Goal: Task Accomplishment & Management: Use online tool/utility

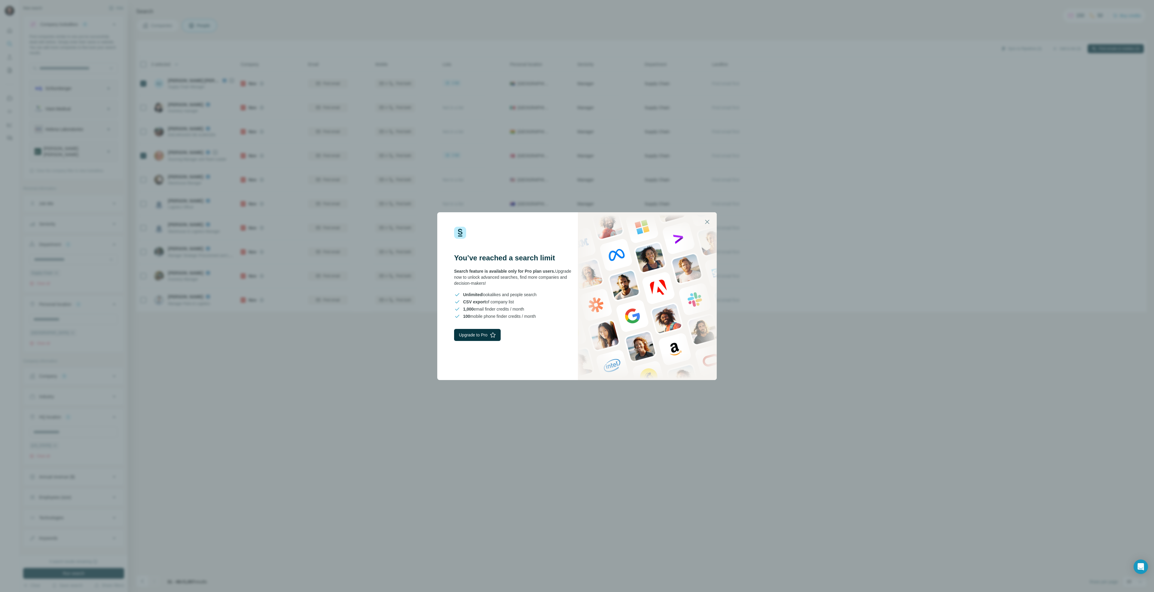
scroll to position [216, 0]
click at [471, 405] on div "You’ve reached a search limit Search feature is available only for Pro plan use…" at bounding box center [577, 296] width 1154 height 592
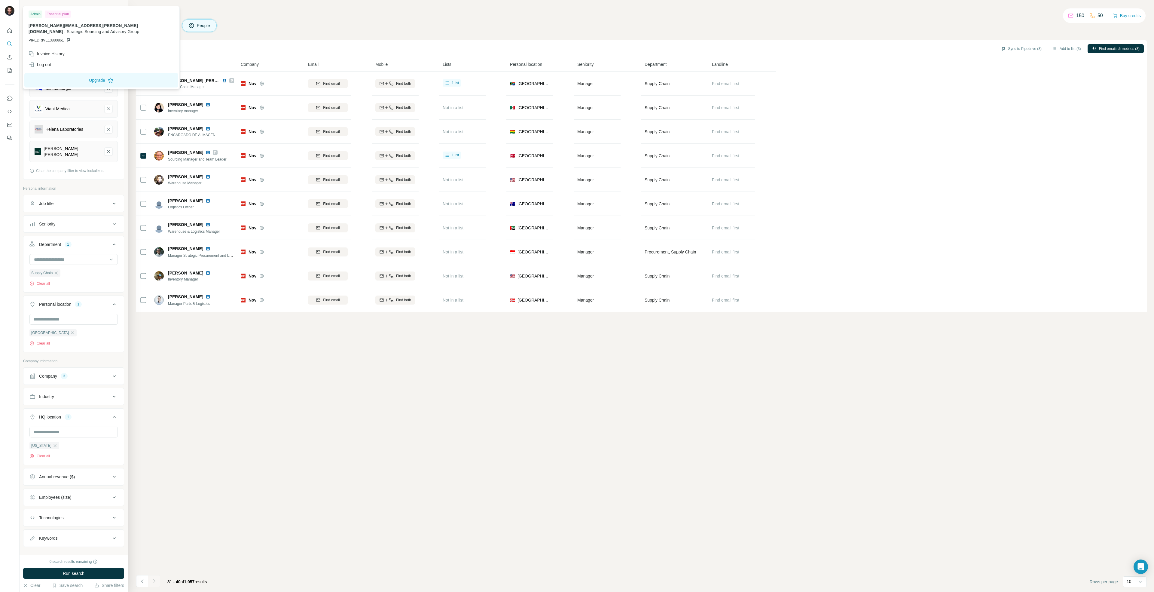
click at [10, 12] on img at bounding box center [10, 11] width 10 height 10
click at [12, 36] on button "Quick start" at bounding box center [10, 30] width 10 height 11
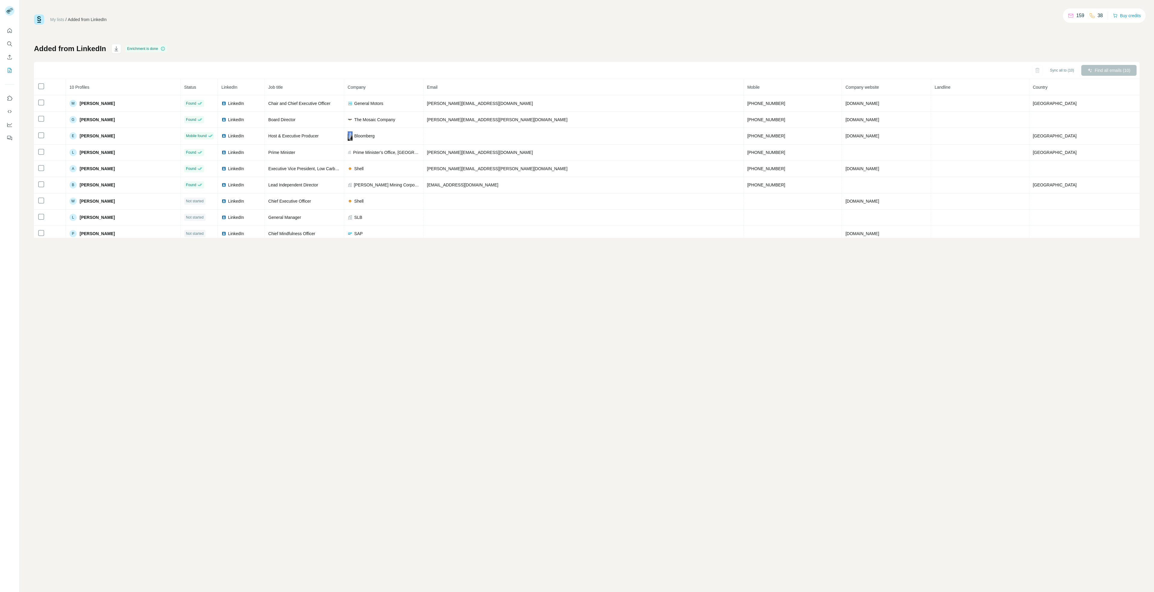
click at [531, 367] on div "My lists / Added from LinkedIn 159 38 Buy credits Added from LinkedIn Enrichmen…" at bounding box center [587, 296] width 1134 height 592
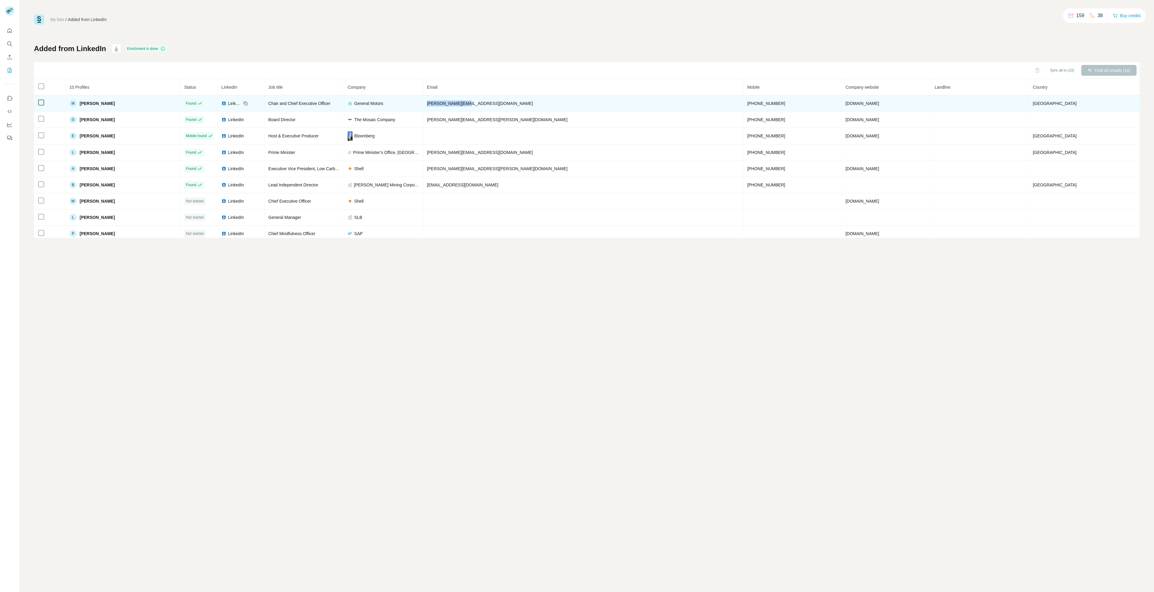
drag, startPoint x: 535, startPoint y: 106, endPoint x: 493, endPoint y: 106, distance: 41.8
click at [493, 106] on td "mary.barra@gm.com" at bounding box center [583, 103] width 320 height 16
copy span "mary.barra@gm.com"
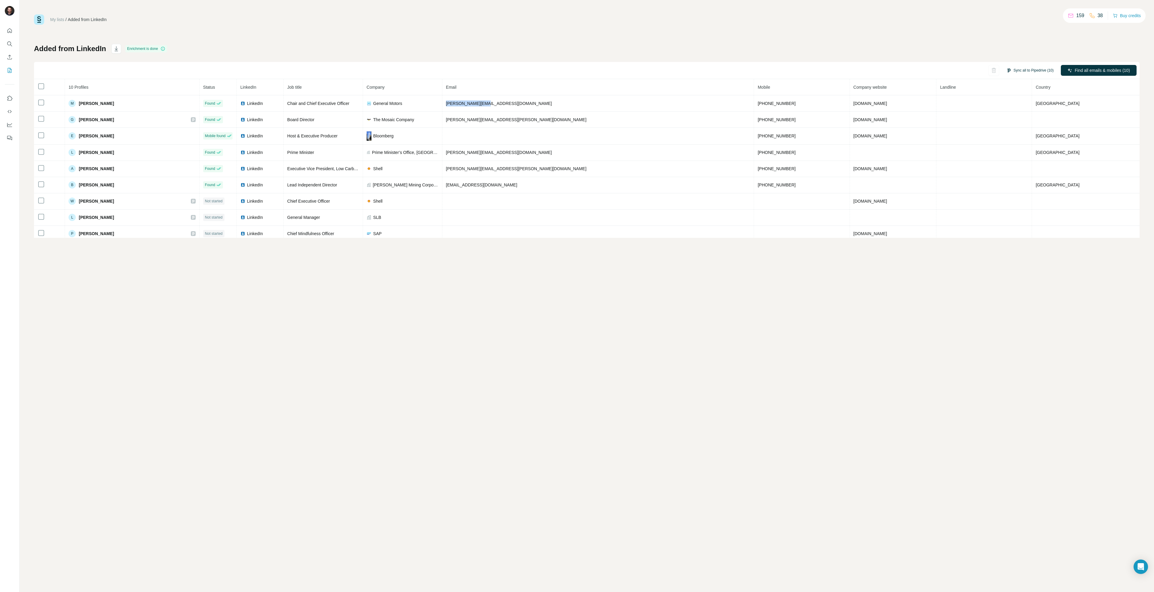
click at [1019, 69] on button "Sync all to Pipedrive (10)" at bounding box center [1030, 70] width 56 height 9
click at [1004, 120] on div "Lead" at bounding box center [1022, 124] width 66 height 19
click at [1024, 106] on div "Contact" at bounding box center [1022, 102] width 66 height 19
click at [1027, 171] on button "Sync all to Pipedrive" at bounding box center [1022, 173] width 67 height 12
click at [908, 292] on div "My lists / Added from LinkedIn 159 38 Buy credits Added from LinkedIn Enrichmen…" at bounding box center [587, 296] width 1134 height 592
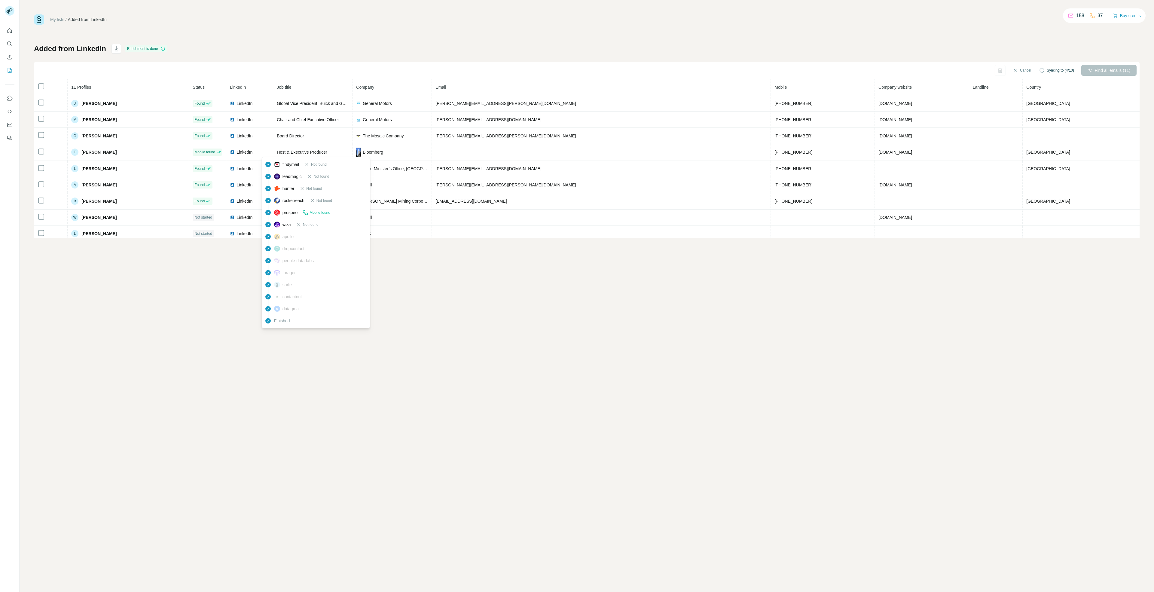
click at [290, 236] on span "apollo" at bounding box center [287, 236] width 11 height 6
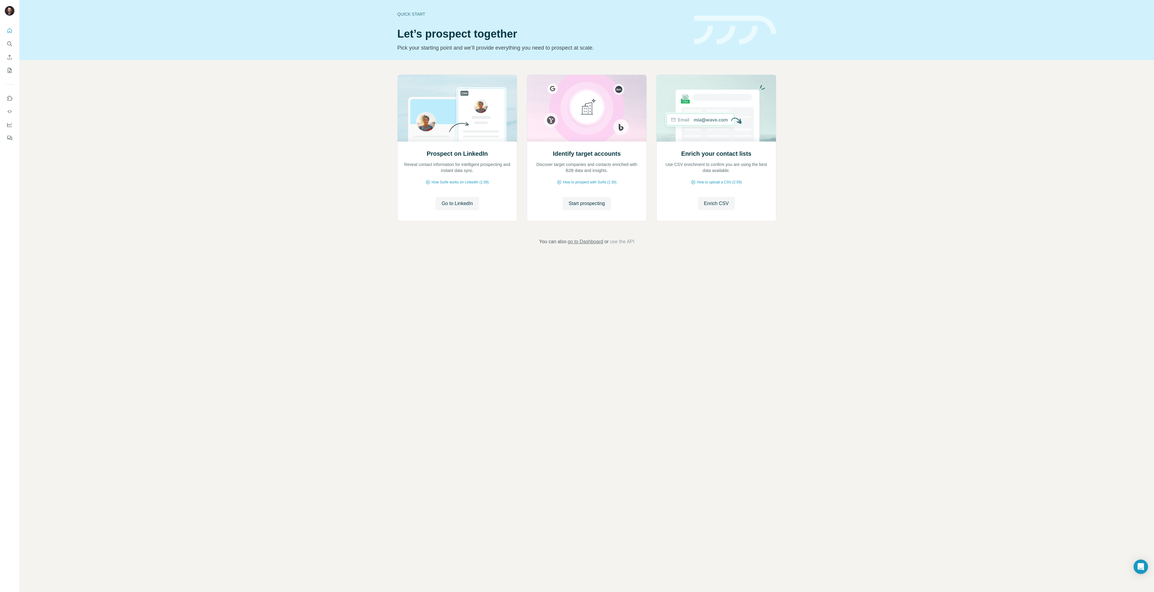
click at [603, 238] on span "go to Dashboard" at bounding box center [585, 241] width 35 height 7
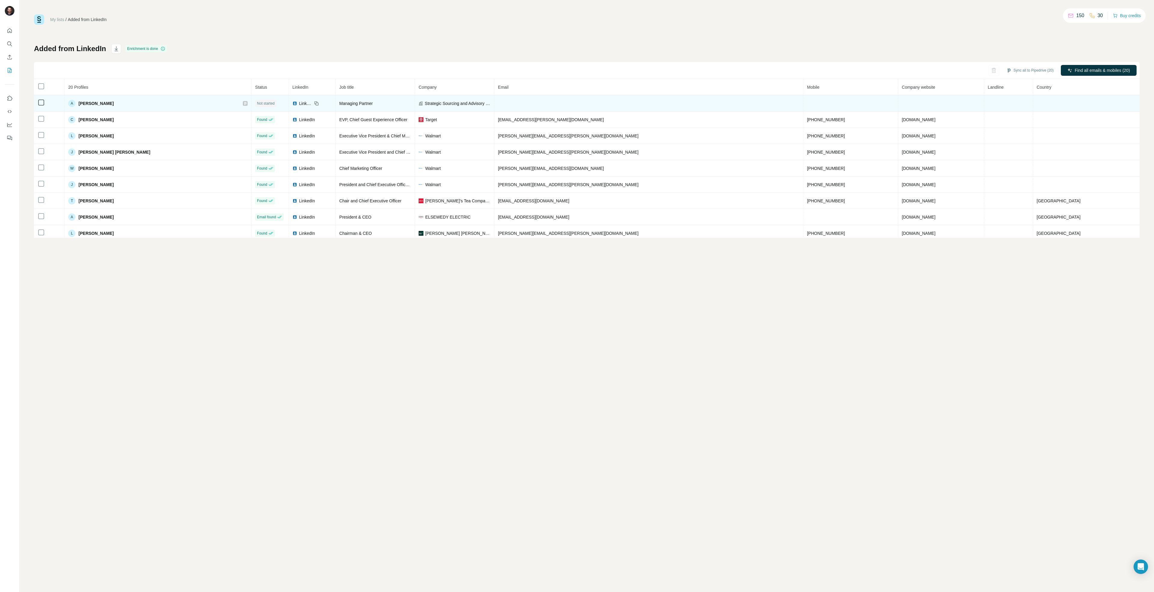
click at [267, 103] on span "Not started" at bounding box center [266, 103] width 18 height 5
click at [273, 104] on div "Not started" at bounding box center [265, 103] width 21 height 7
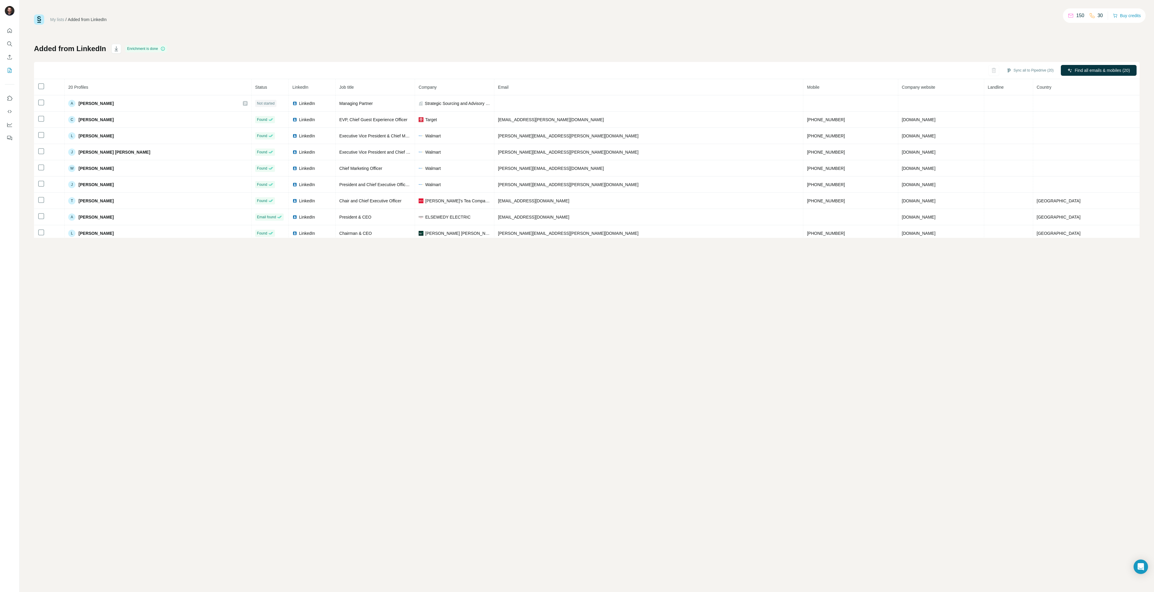
click at [483, 300] on div "My lists / Added from LinkedIn 150 30 Buy credits Added from LinkedIn Enrichmen…" at bounding box center [587, 296] width 1134 height 592
click at [1025, 68] on button "Sync all to Pipedrive (20)" at bounding box center [1030, 70] width 56 height 9
click at [1028, 174] on button "Sync all to Pipedrive" at bounding box center [1022, 173] width 67 height 12
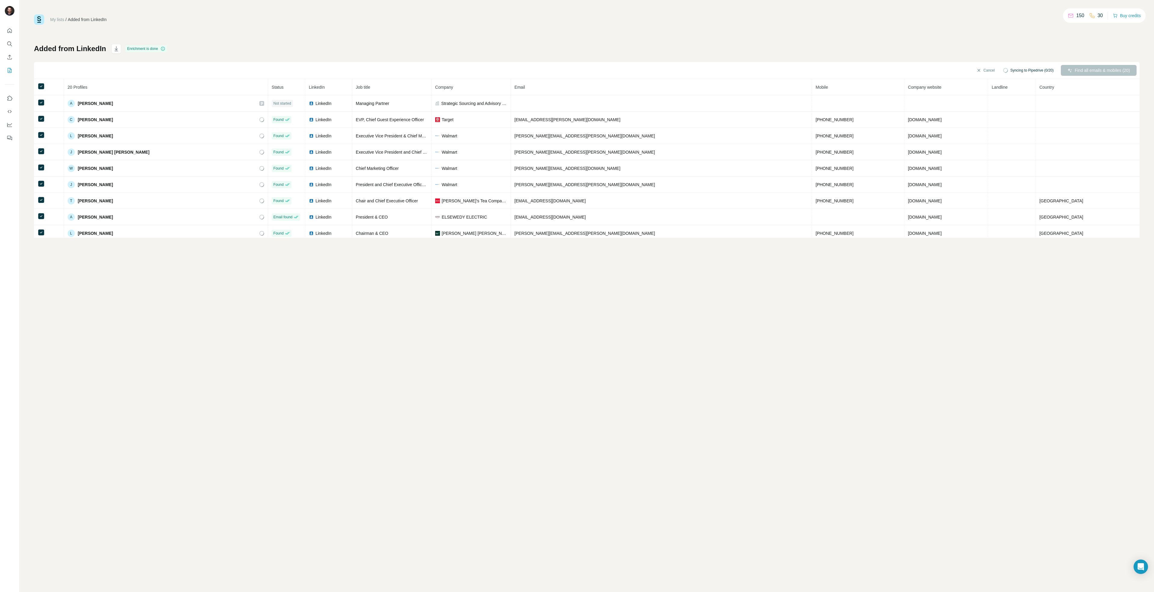
click at [719, 279] on div "My lists / Added from LinkedIn 150 30 Buy credits Added from LinkedIn Enrichmen…" at bounding box center [587, 296] width 1134 height 592
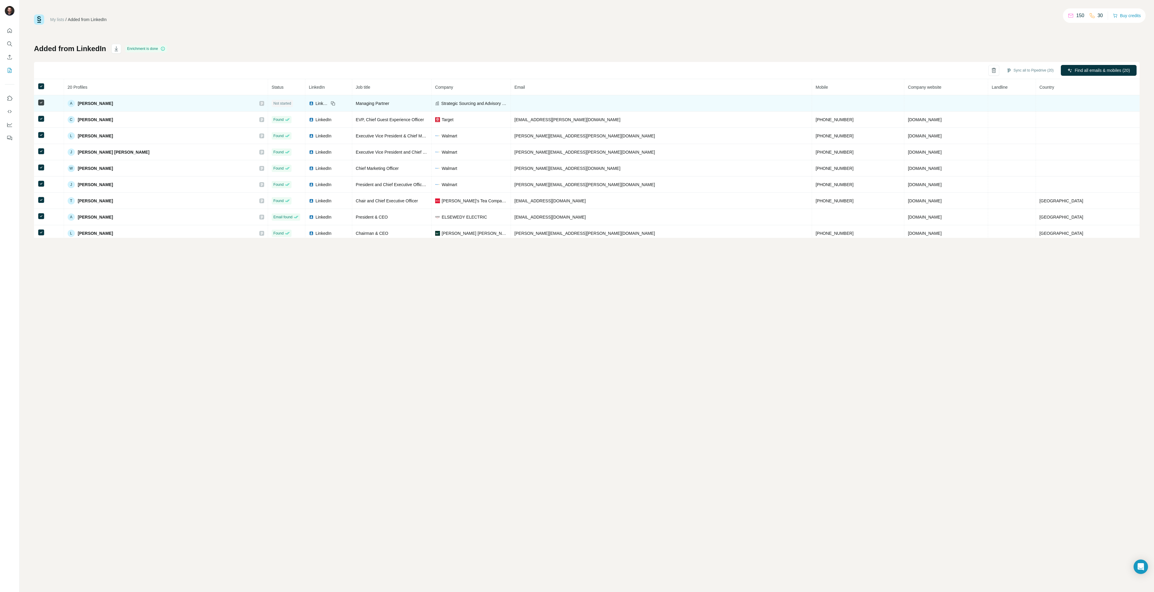
click at [279, 103] on span "Not started" at bounding box center [282, 103] width 18 height 5
click at [315, 103] on span "LinkedIn" at bounding box center [321, 103] width 13 height 6
